Goal: Information Seeking & Learning: Learn about a topic

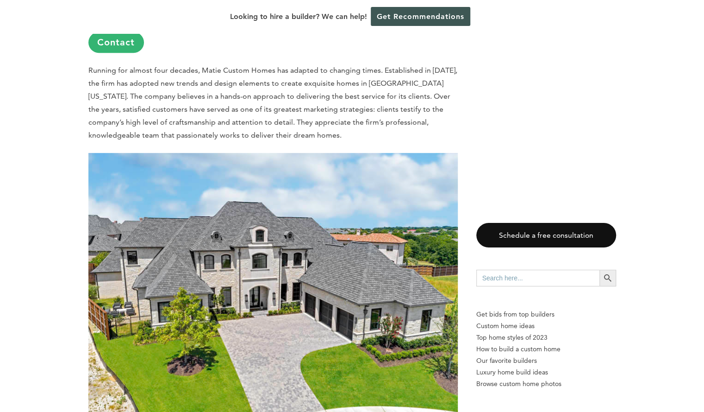
scroll to position [2339, 0]
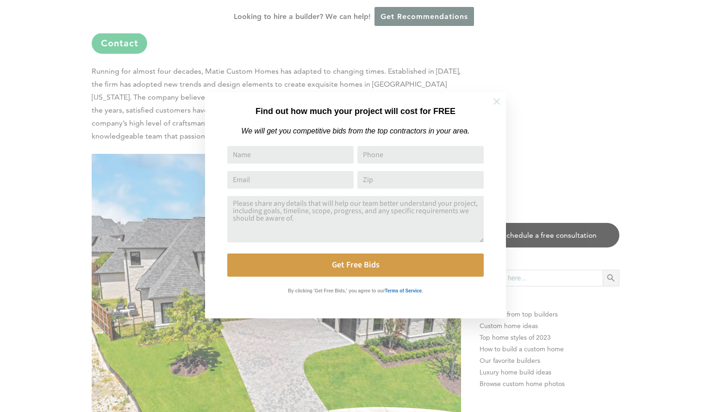
click at [498, 99] on icon at bounding box center [497, 101] width 6 height 6
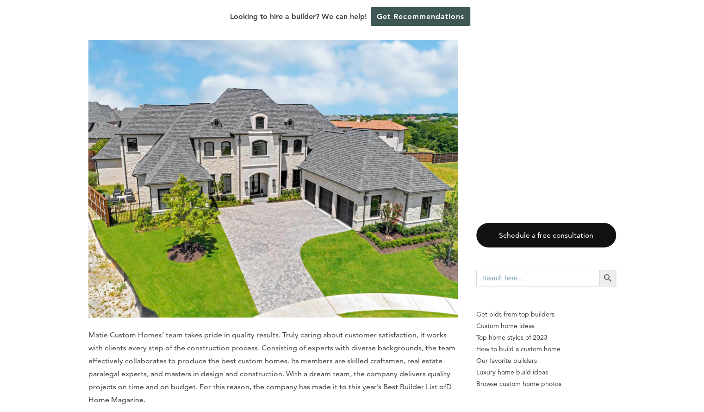
scroll to position [2452, 0]
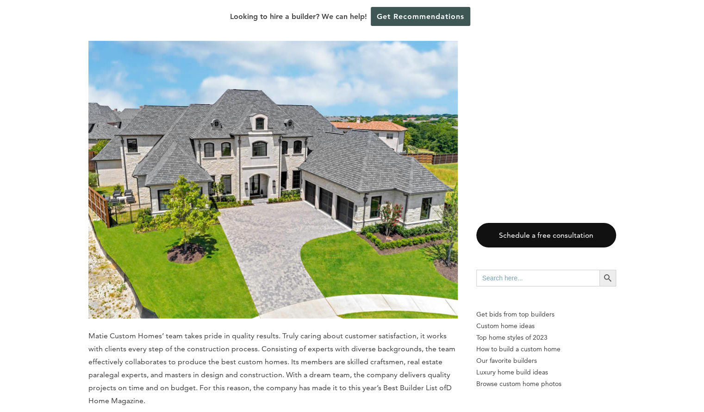
click at [413, 64] on img at bounding box center [273, 179] width 370 height 277
click at [332, 165] on img at bounding box center [273, 179] width 370 height 277
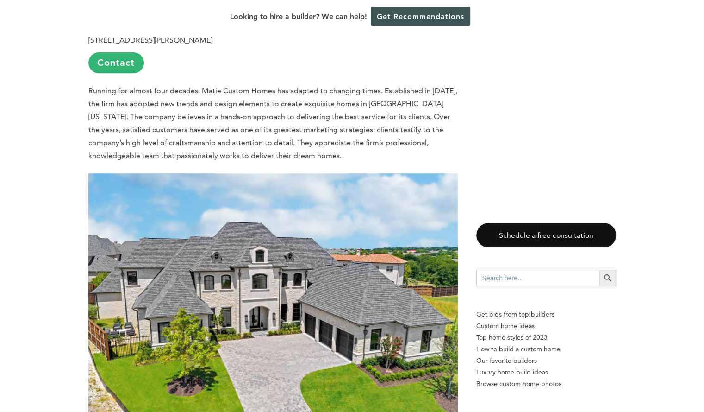
scroll to position [2320, 0]
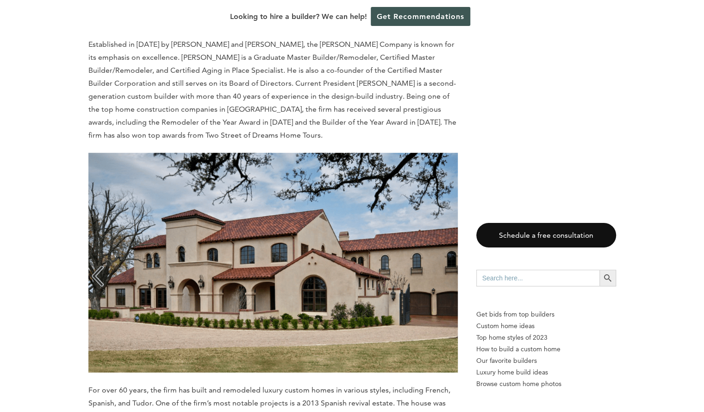
scroll to position [3600, 0]
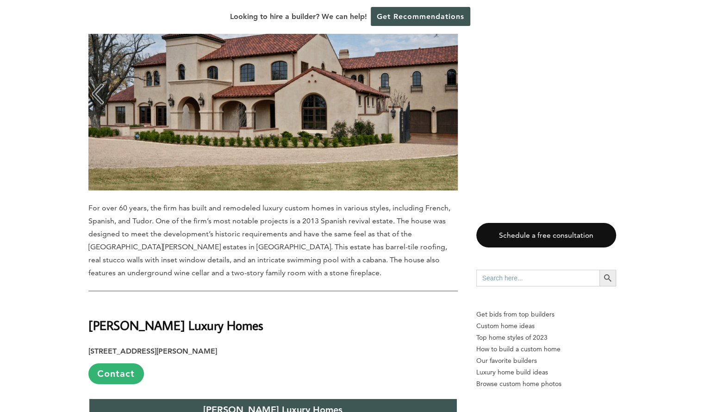
scroll to position [3783, 0]
